Goal: Task Accomplishment & Management: Manage account settings

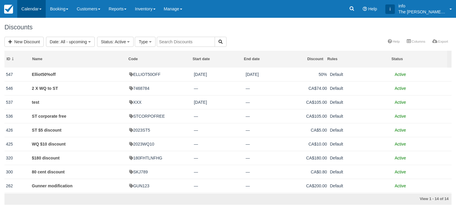
click at [34, 9] on link "Calendar" at bounding box center [31, 9] width 28 height 18
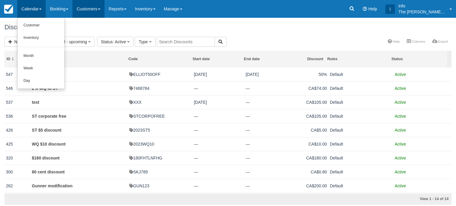
click at [79, 9] on link "Customers" at bounding box center [88, 9] width 32 height 18
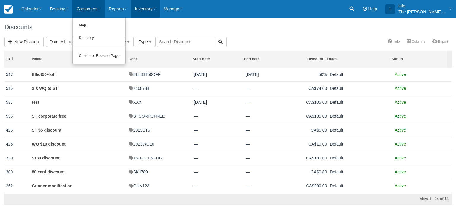
click at [144, 6] on link "Inventory" at bounding box center [145, 9] width 29 height 18
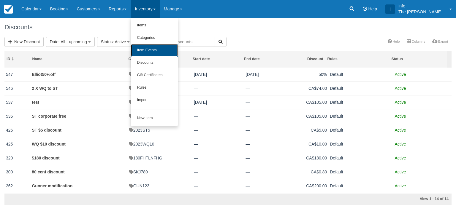
click at [157, 53] on link "Item Events" at bounding box center [154, 50] width 47 height 12
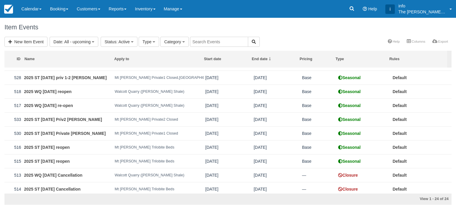
scroll to position [207, 0]
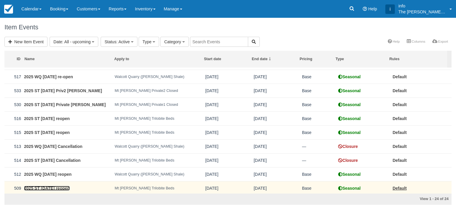
click at [58, 187] on link "2025 ST [DATE] reopen" at bounding box center [47, 188] width 46 height 5
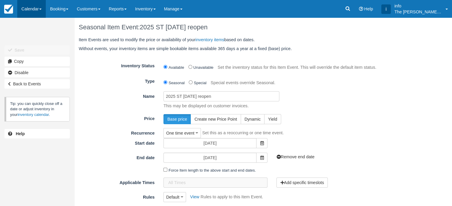
click at [39, 9] on link "Calendar" at bounding box center [31, 9] width 28 height 18
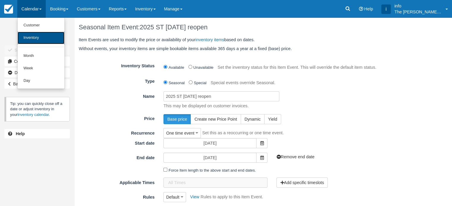
click at [40, 38] on link "Inventory" at bounding box center [41, 38] width 47 height 12
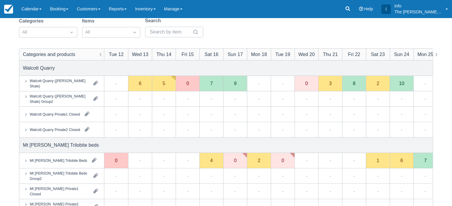
scroll to position [59, 0]
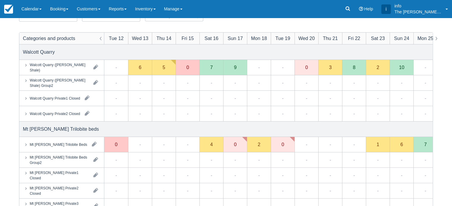
click at [52, 147] on div "Mt Stephen Trilobite Beds" at bounding box center [55, 145] width 64 height 6
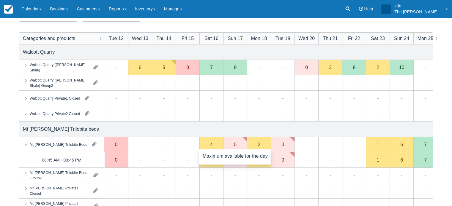
click at [233, 148] on div "0" at bounding box center [235, 144] width 24 height 15
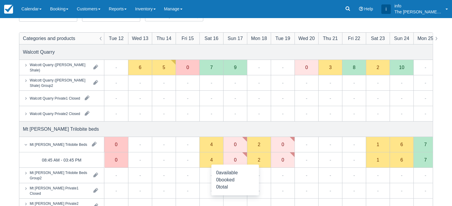
click at [233, 164] on div "0" at bounding box center [235, 160] width 24 height 15
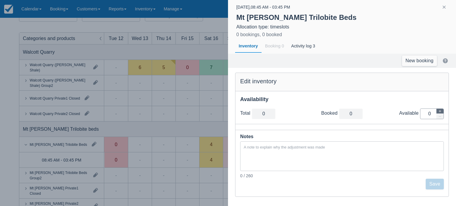
click at [443, 113] on button "button" at bounding box center [439, 111] width 7 height 5
type input "1"
click at [442, 112] on button "button" at bounding box center [439, 111] width 7 height 5
type input "2"
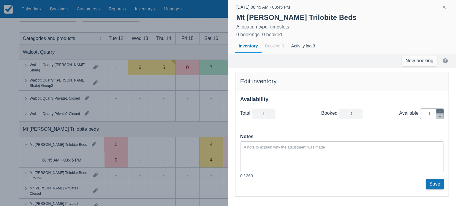
type input "2"
click at [442, 112] on button "button" at bounding box center [439, 111] width 7 height 5
type input "3"
click at [442, 112] on button "button" at bounding box center [439, 111] width 7 height 5
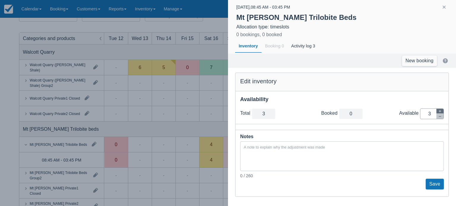
type input "4"
click at [442, 112] on button "button" at bounding box center [439, 111] width 7 height 5
type input "5"
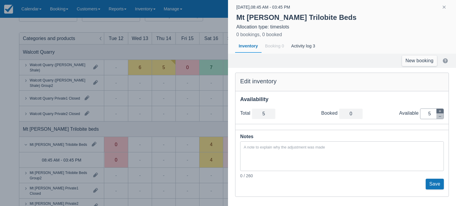
click at [442, 112] on button "button" at bounding box center [439, 111] width 7 height 5
type input "6"
click at [442, 112] on button "button" at bounding box center [439, 111] width 7 height 5
type input "7"
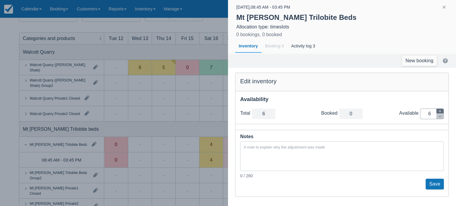
type input "7"
click at [442, 112] on button "button" at bounding box center [439, 111] width 7 height 5
type input "8"
click at [442, 112] on button "button" at bounding box center [439, 111] width 7 height 5
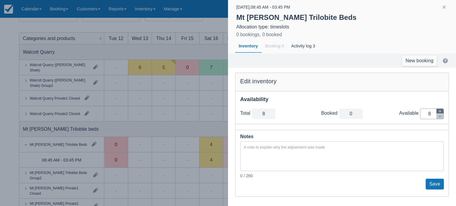
type input "9"
click at [442, 112] on button "button" at bounding box center [439, 111] width 7 height 5
type input "10"
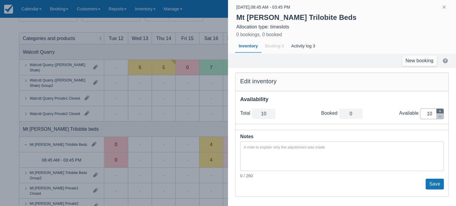
click at [442, 112] on button "button" at bounding box center [439, 111] width 7 height 5
type input "11"
click at [442, 112] on button "button" at bounding box center [439, 111] width 7 height 5
type input "12"
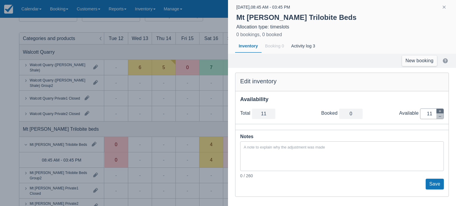
type input "12"
click at [435, 187] on button "Save" at bounding box center [435, 184] width 18 height 11
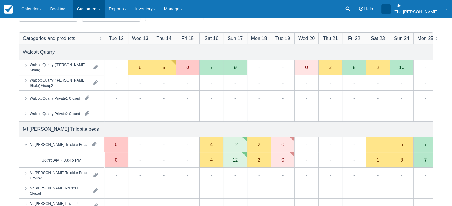
click at [80, 11] on link "Customers" at bounding box center [88, 9] width 32 height 18
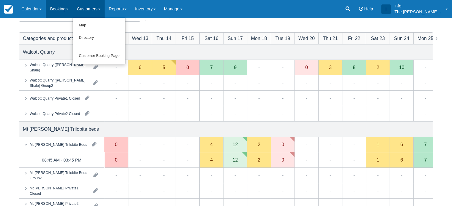
click at [55, 12] on link "Booking" at bounding box center [59, 9] width 27 height 18
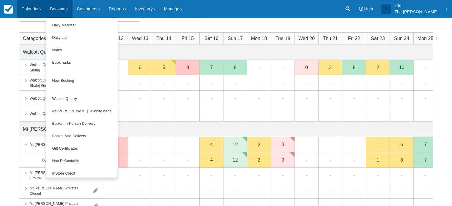
click at [35, 11] on link "Calendar" at bounding box center [31, 9] width 28 height 18
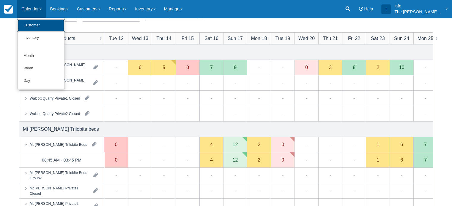
click at [33, 25] on link "Customer" at bounding box center [41, 25] width 47 height 12
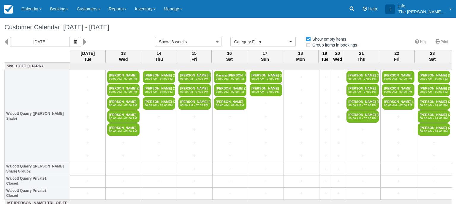
select select
click at [5, 42] on icon at bounding box center [6, 42] width 4 height 10
type input "Tue 22 July 2025"
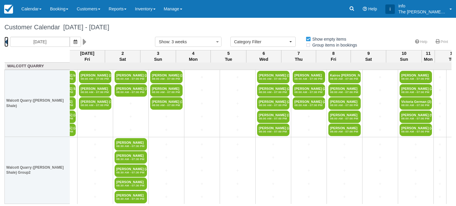
scroll to position [0, 357]
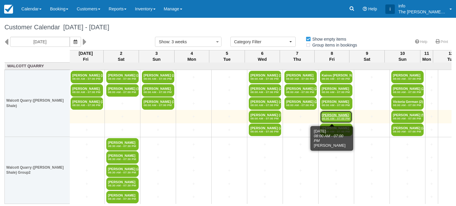
click at [333, 115] on link "Monique Levu 08:00 AM - 07:00 PM" at bounding box center [336, 117] width 32 height 12
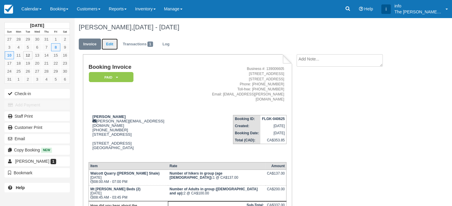
click at [112, 45] on link "Edit" at bounding box center [110, 45] width 16 height 12
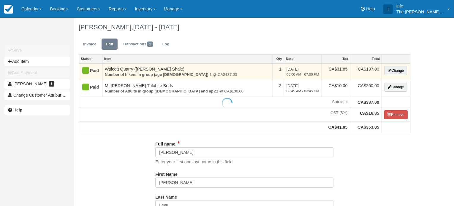
type input "[PHONE_NUMBER]"
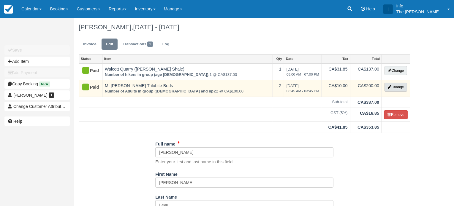
click at [389, 89] on icon "button" at bounding box center [390, 87] width 4 height 4
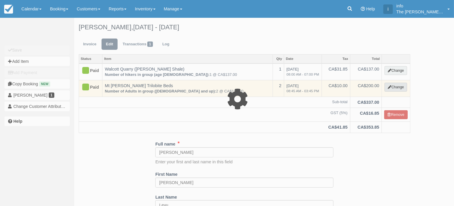
select select "3"
type input "200.00"
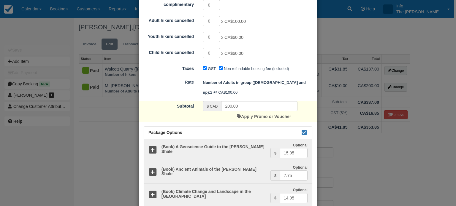
scroll to position [217, 0]
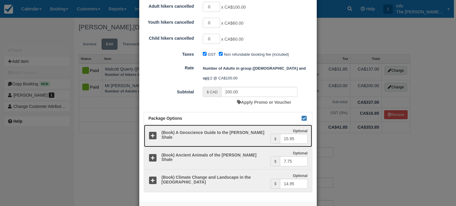
click at [152, 132] on icon at bounding box center [152, 136] width 9 height 9
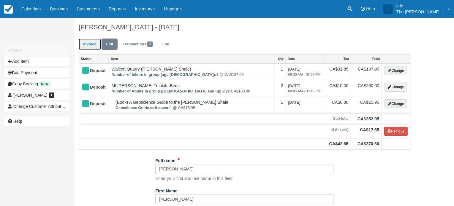
click at [90, 45] on link "Invoice" at bounding box center [90, 45] width 22 height 12
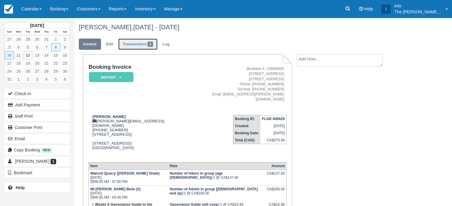
click at [140, 44] on link "Transactions 1" at bounding box center [137, 45] width 39 height 12
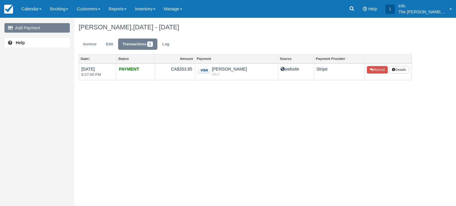
click at [50, 30] on link "Add Payment" at bounding box center [36, 27] width 65 height 9
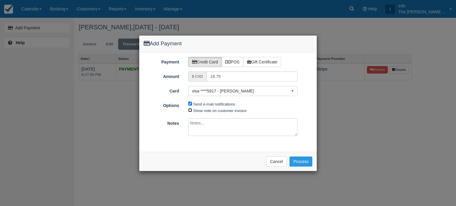
click at [191, 109] on input "Show note on customer invoice" at bounding box center [190, 110] width 4 height 4
checkbox input "true"
click at [296, 164] on button "Process" at bounding box center [300, 162] width 23 height 10
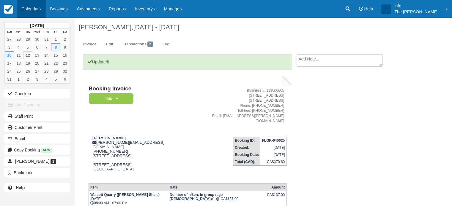
click at [31, 12] on link "Calendar" at bounding box center [31, 9] width 28 height 18
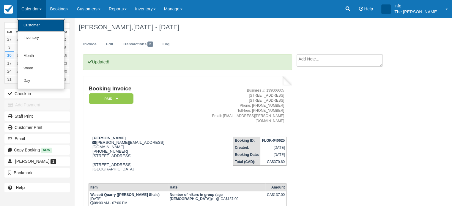
click at [34, 26] on link "Customer" at bounding box center [41, 25] width 47 height 12
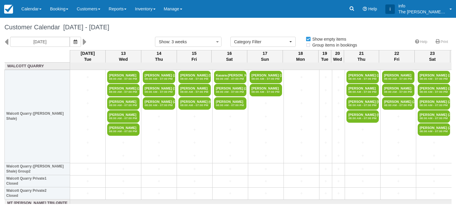
select select
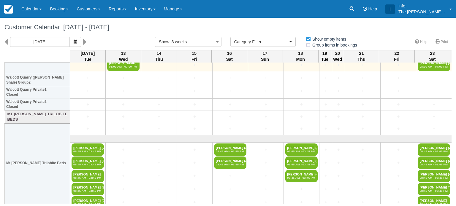
scroll to position [89, 0]
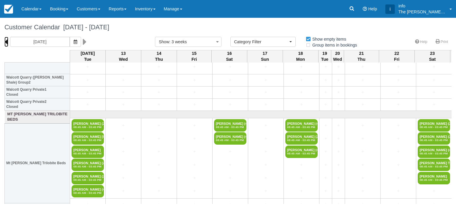
click at [7, 44] on icon at bounding box center [6, 42] width 4 height 10
type input "Tue 22 July 2025"
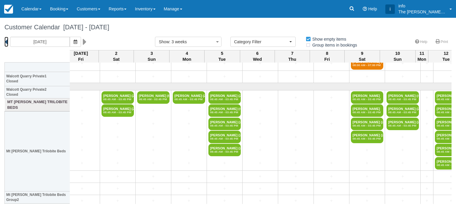
scroll to position [119, 361]
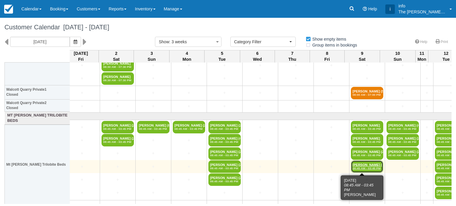
click at [362, 165] on link "Fraser Mah (2) 08:45 AM - 03:45 PM" at bounding box center [367, 167] width 32 height 12
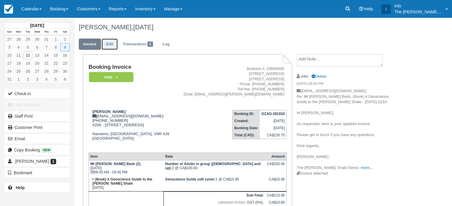
click at [109, 44] on link "Edit" at bounding box center [110, 45] width 16 height 12
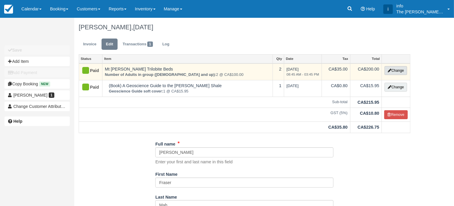
click at [392, 71] on button "Change" at bounding box center [395, 70] width 23 height 9
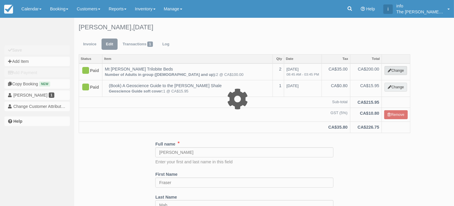
select select "3"
type input "200.00"
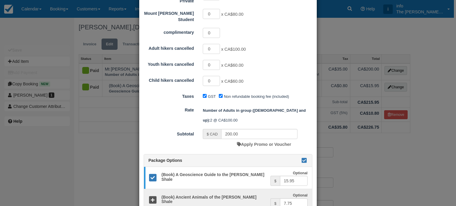
scroll to position [178, 0]
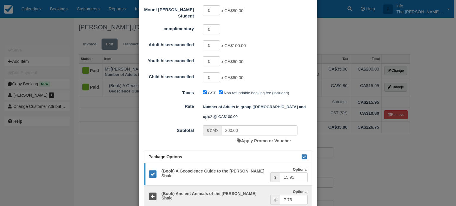
click at [382, 33] on div "Change Item Add Item View as customer Category Mt Stephen Trilobite beds Walcot…" at bounding box center [228, 103] width 456 height 206
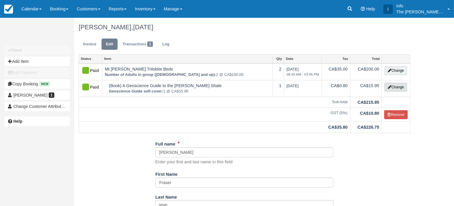
click at [388, 87] on icon "button" at bounding box center [390, 87] width 4 height 4
select select "17"
type input "15.95"
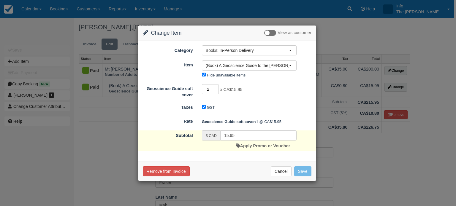
type input "2"
click at [215, 87] on input "2" at bounding box center [210, 89] width 17 height 10
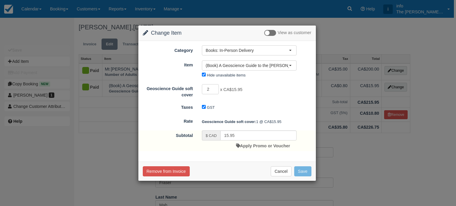
type input "31.90"
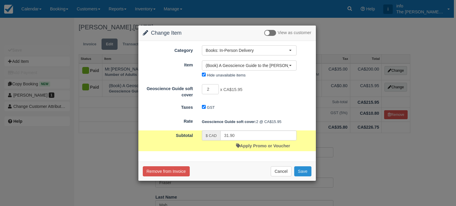
click at [302, 173] on button "Save" at bounding box center [302, 172] width 17 height 10
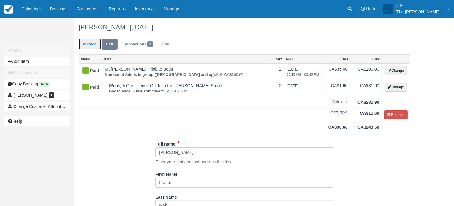
click at [92, 43] on link "Invoice" at bounding box center [90, 45] width 22 height 12
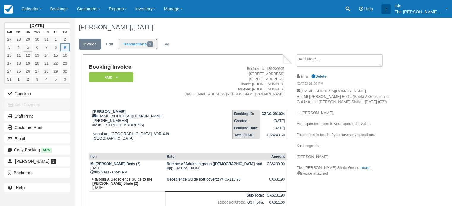
click at [134, 43] on link "Transactions 1" at bounding box center [137, 45] width 39 height 12
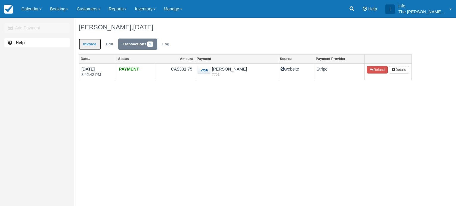
click at [88, 45] on link "Invoice" at bounding box center [90, 45] width 22 height 12
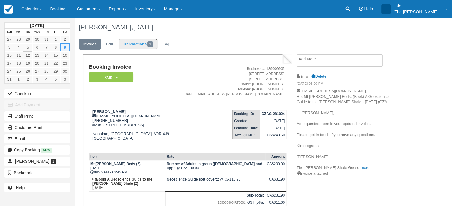
click at [129, 42] on link "Transactions 1" at bounding box center [137, 45] width 39 height 12
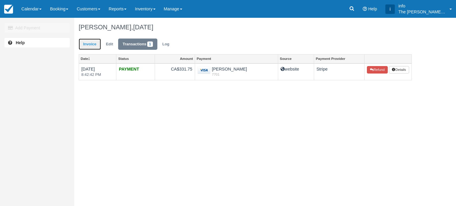
click at [90, 47] on link "Invoice" at bounding box center [90, 45] width 22 height 12
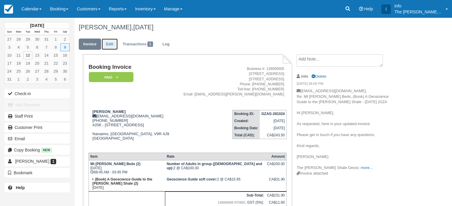
click at [109, 42] on link "Edit" at bounding box center [110, 45] width 16 height 12
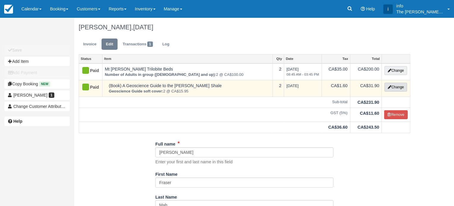
click at [392, 89] on button "Change" at bounding box center [395, 87] width 23 height 9
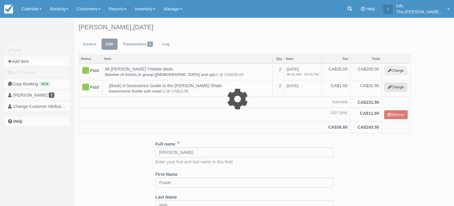
select select "17"
type input "31.90"
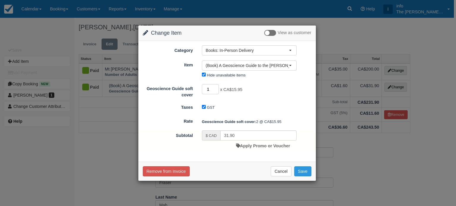
type input "1"
click at [217, 91] on input "1" at bounding box center [210, 89] width 17 height 10
type input "15.95"
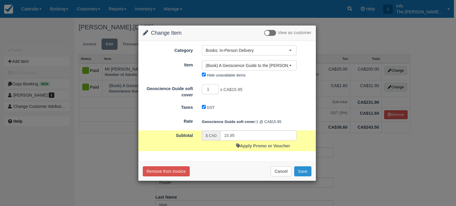
click at [306, 171] on button "Save" at bounding box center [302, 172] width 17 height 10
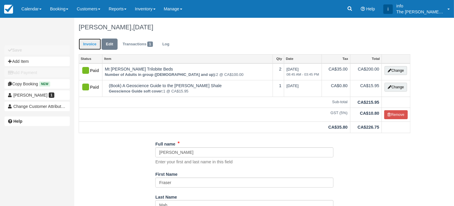
click at [92, 46] on link "Invoice" at bounding box center [90, 45] width 22 height 12
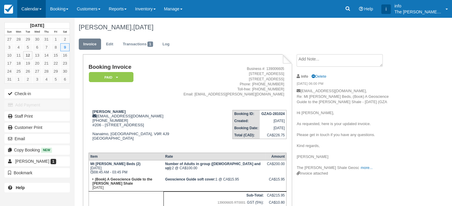
click at [36, 7] on link "Calendar" at bounding box center [31, 9] width 28 height 18
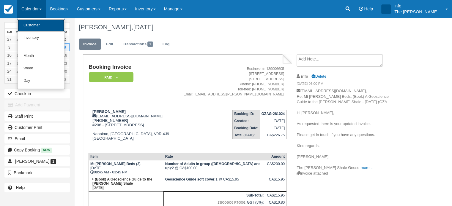
click at [42, 26] on link "Customer" at bounding box center [41, 25] width 47 height 12
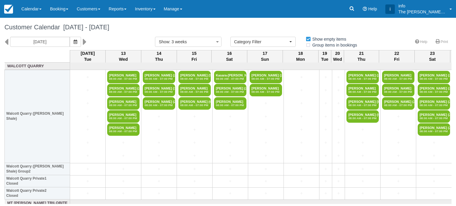
select select
click at [7, 43] on icon at bounding box center [6, 42] width 4 height 10
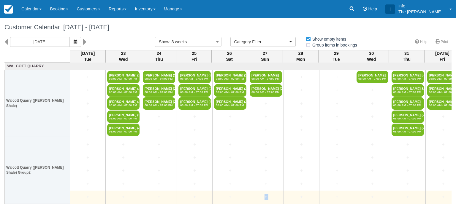
drag, startPoint x: 248, startPoint y: 199, endPoint x: 292, endPoint y: 193, distance: 44.3
click at [292, 193] on tr "+ + + + + + + + + + + Alexis Moerman 08:30 AM - 07:30 PM + + + + + + + + + +" at bounding box center [450, 198] width 760 height 14
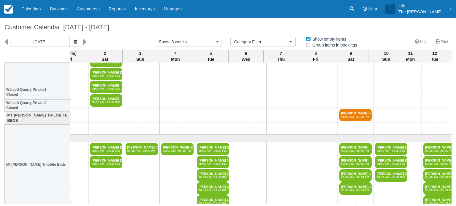
scroll to position [119, 373]
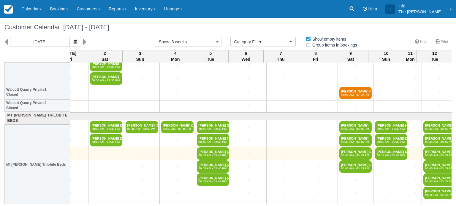
click at [270, 158] on td "+" at bounding box center [284, 153] width 36 height 13
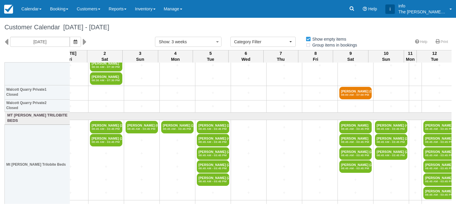
scroll to position [119, 378]
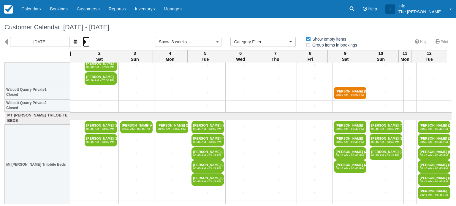
click at [86, 42] on link at bounding box center [86, 42] width 7 height 10
type input "[DATE]"
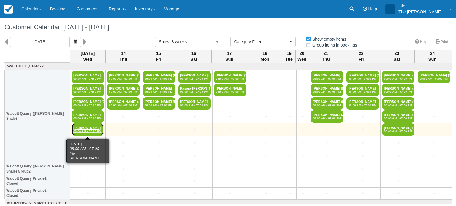
click at [82, 131] on em "08:00 AM - 07:00 PM" at bounding box center [87, 132] width 29 height 4
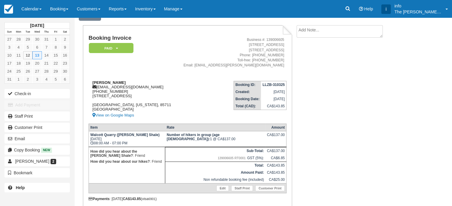
scroll to position [50, 0]
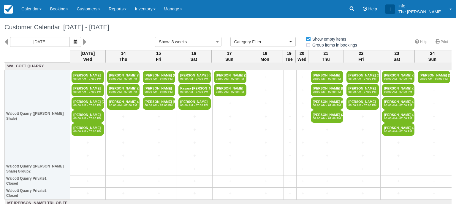
select select
click at [78, 76] on link "[PERSON_NAME] 08:00 AM - 07:00 PM" at bounding box center [88, 77] width 32 height 12
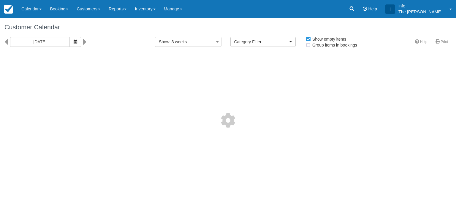
select select
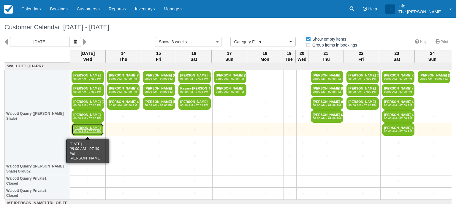
click at [81, 129] on link "Karen Salmi 08:00 AM - 07:00 PM" at bounding box center [88, 129] width 32 height 12
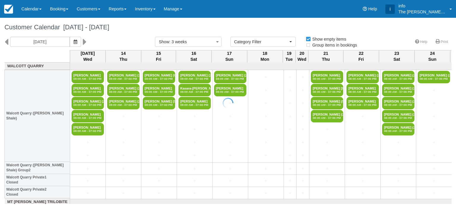
select select
click at [9, 41] on div "[DATE]" at bounding box center [75, 42] width 151 height 10
click at [6, 43] on icon at bounding box center [6, 42] width 4 height 10
type input "[DATE]"
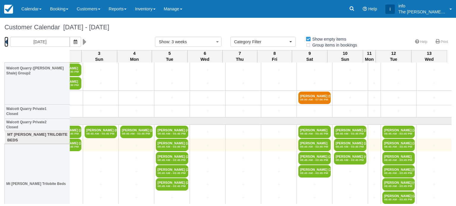
scroll to position [119, 378]
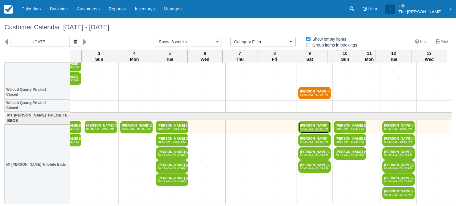
click at [303, 126] on link "Karen Salmi 08:45 AM - 03:45 PM" at bounding box center [314, 127] width 32 height 12
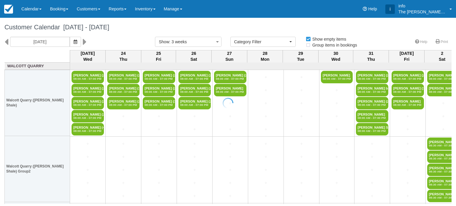
select select
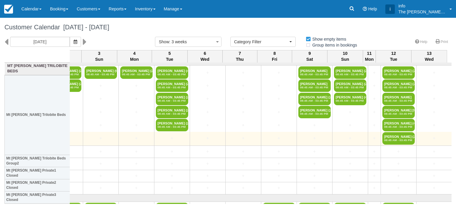
scroll to position [168, 378]
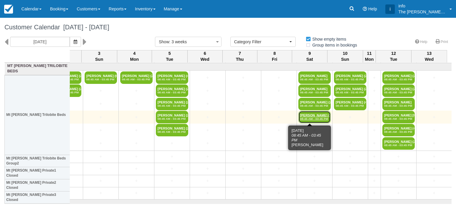
click at [305, 117] on em "08:45 AM - 03:45 PM" at bounding box center [314, 119] width 29 height 4
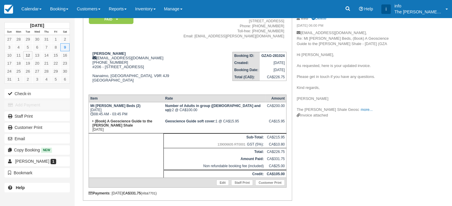
scroll to position [59, 0]
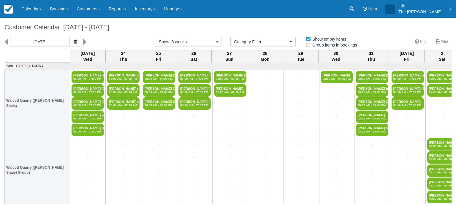
select select
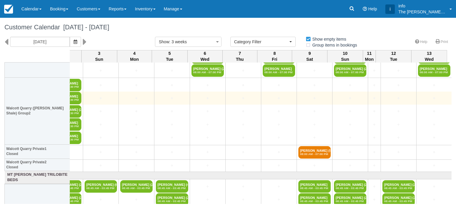
scroll to position [119, 378]
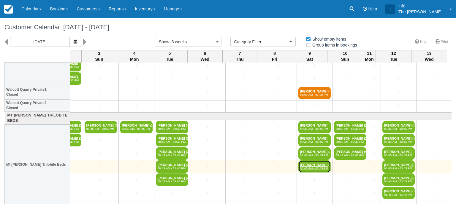
click at [302, 165] on link "Fraser Mah (2) 08:45 AM - 03:45 PM" at bounding box center [314, 167] width 32 height 12
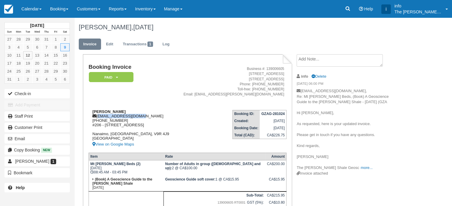
drag, startPoint x: 97, startPoint y: 116, endPoint x: 140, endPoint y: 116, distance: 42.2
click at [140, 116] on div "[PERSON_NAME] [PERSON_NAME][EMAIL_ADDRESS][DOMAIN_NAME] [PHONE_NUMBER] - [STREE…" at bounding box center [131, 129] width 86 height 39
copy div "[EMAIL_ADDRESS][DOMAIN_NAME]"
click at [207, 111] on td "Booking ID: GZAG-281024 Created: October 28, 2024 Booking Date: August 9, 2025 …" at bounding box center [230, 126] width 112 height 42
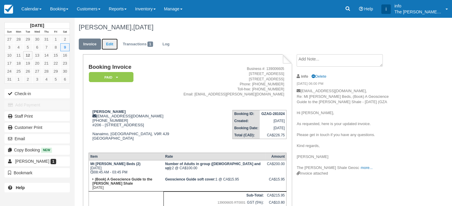
click at [106, 42] on link "Edit" at bounding box center [110, 45] width 16 height 12
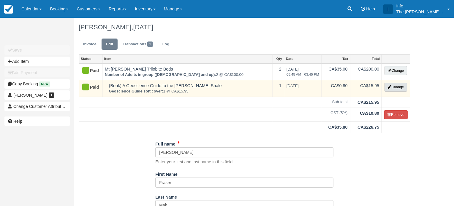
click at [388, 88] on icon "button" at bounding box center [390, 87] width 4 height 4
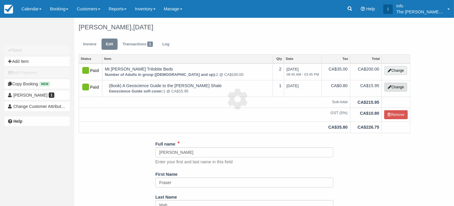
select select "17"
type input "15.95"
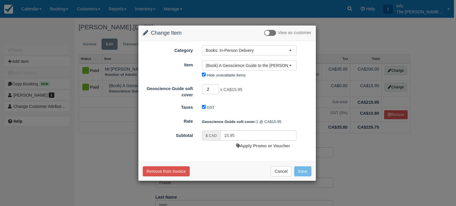
type input "2"
click at [217, 88] on input "2" at bounding box center [210, 89] width 17 height 10
type input "31.90"
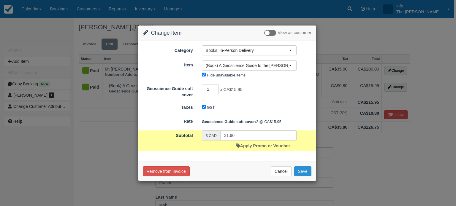
click at [302, 173] on button "Save" at bounding box center [302, 172] width 17 height 10
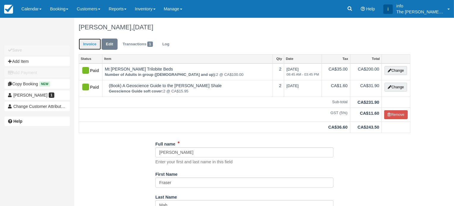
click at [85, 44] on link "Invoice" at bounding box center [90, 45] width 22 height 12
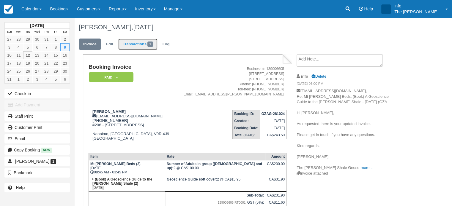
click at [134, 45] on link "Transactions 1" at bounding box center [137, 45] width 39 height 12
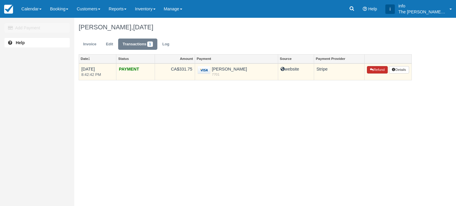
click at [376, 69] on button "Refund" at bounding box center [377, 70] width 21 height 8
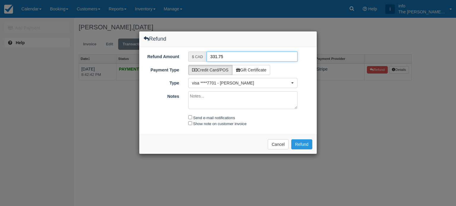
drag, startPoint x: 210, startPoint y: 56, endPoint x: 217, endPoint y: 56, distance: 6.5
click at [217, 56] on input "331.75" at bounding box center [252, 57] width 91 height 10
type input "88.25.75"
click at [190, 117] on input "Send e-mail notifications" at bounding box center [190, 117] width 4 height 4
checkbox input "true"
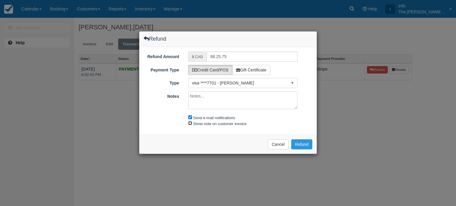
click at [191, 124] on input "Show note on customer invoice" at bounding box center [190, 123] width 4 height 4
checkbox input "true"
click at [230, 55] on input "88.25.75" at bounding box center [252, 57] width 91 height 10
type input "88.25"
drag, startPoint x: 283, startPoint y: 145, endPoint x: 267, endPoint y: 136, distance: 17.9
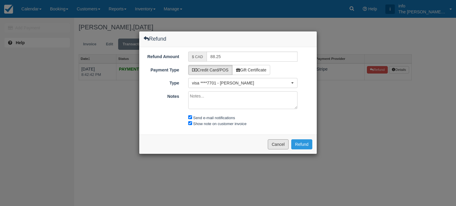
click at [283, 145] on button "Cancel" at bounding box center [278, 145] width 21 height 10
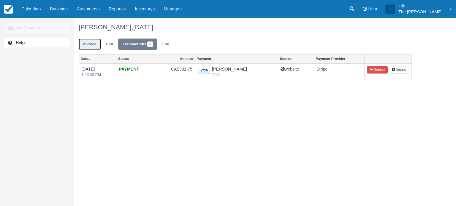
click at [90, 45] on link "Invoice" at bounding box center [90, 45] width 22 height 12
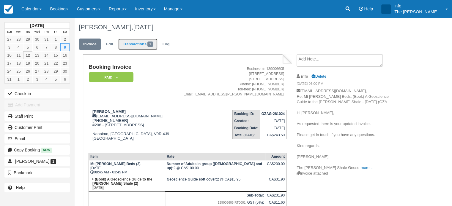
click at [143, 42] on link "Transactions 1" at bounding box center [137, 45] width 39 height 12
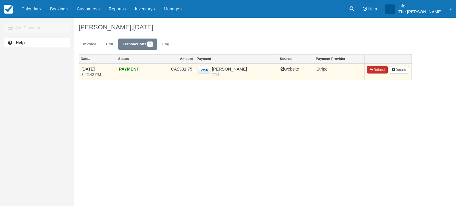
click at [378, 70] on button "Refund" at bounding box center [377, 70] width 21 height 8
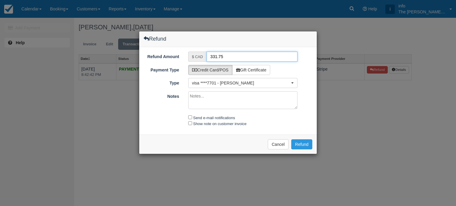
drag, startPoint x: 224, startPoint y: 56, endPoint x: 197, endPoint y: 56, distance: 27.9
click at [197, 56] on div "$ CAD 331.75" at bounding box center [243, 57] width 110 height 10
type input "88.25"
click at [189, 116] on input "Send e-mail notifications" at bounding box center [190, 117] width 4 height 4
checkbox input "true"
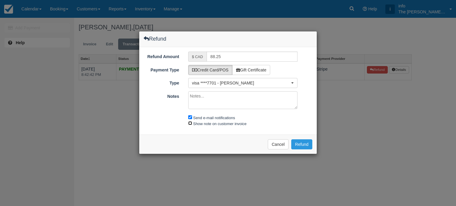
click at [190, 121] on input "Show note on customer invoice" at bounding box center [190, 123] width 4 height 4
checkbox input "true"
click at [304, 145] on button "Refund" at bounding box center [301, 145] width 21 height 10
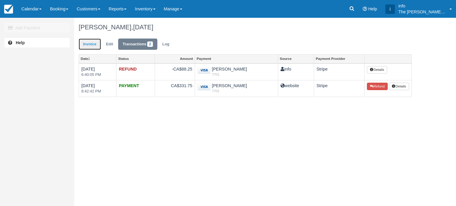
click at [88, 44] on link "Invoice" at bounding box center [90, 45] width 22 height 12
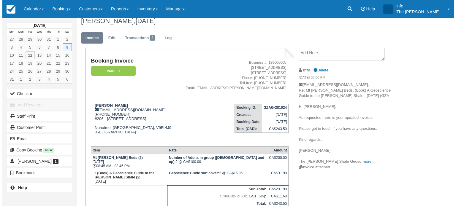
scroll to position [6, 0]
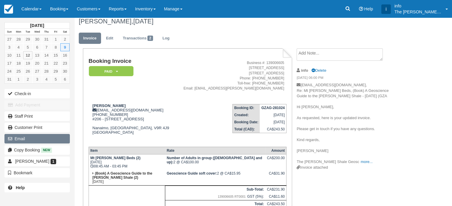
click at [28, 138] on button "Email" at bounding box center [36, 138] width 65 height 9
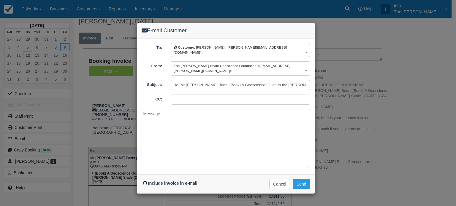
click at [144, 181] on input "Include invoice in e-mail" at bounding box center [145, 183] width 4 height 4
checkbox input "true"
click at [169, 109] on textarea at bounding box center [226, 138] width 169 height 59
paste textarea "Hi Fraser, We have added the book you purchased on the day of your hike to your…"
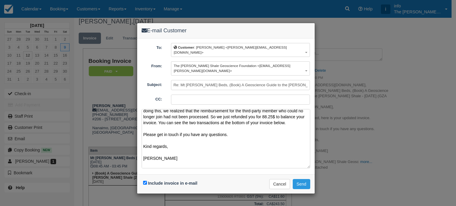
scroll to position [30, 0]
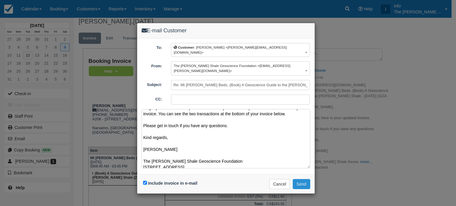
type textarea "Hi Fraser, We have added the book you purchased on the day of your hike to your…"
click at [306, 179] on button "Send" at bounding box center [302, 184] width 18 height 10
